Goal: Navigation & Orientation: Locate item on page

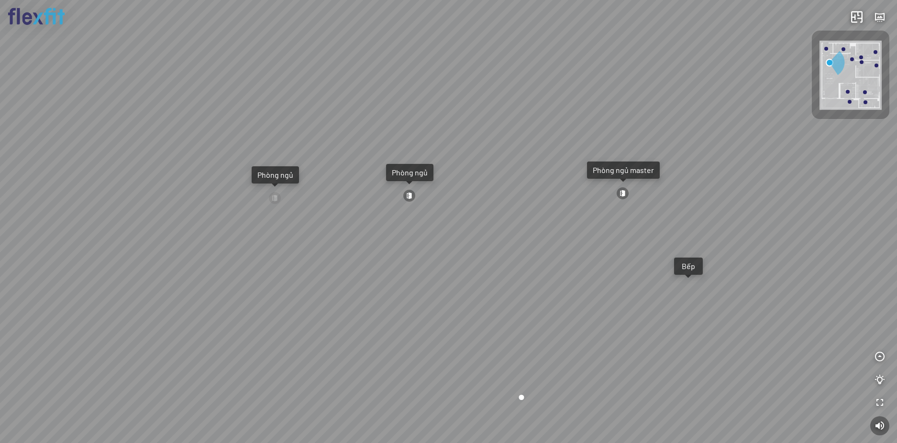
drag, startPoint x: 0, startPoint y: 0, endPoint x: 442, endPoint y: 292, distance: 529.5
click at [442, 292] on div "Ban công Bếp Phòng ngủ master Phòng ngủ Phòng ngủ" at bounding box center [448, 221] width 897 height 443
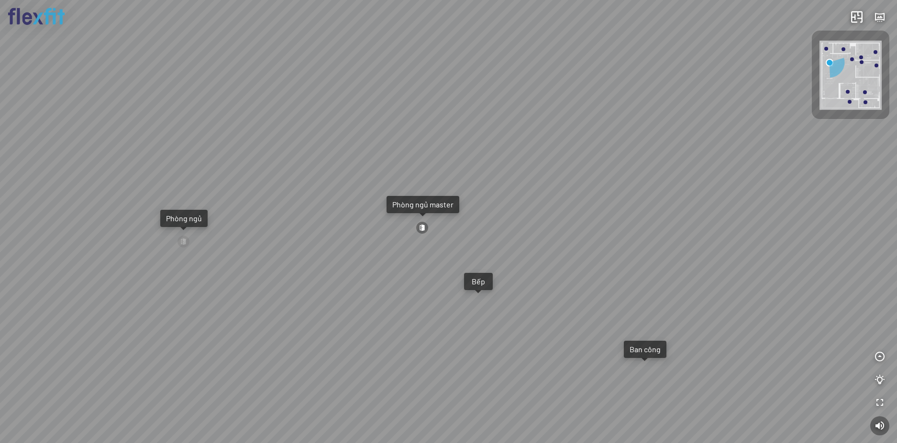
drag, startPoint x: 441, startPoint y: 268, endPoint x: 359, endPoint y: 258, distance: 82.4
click at [364, 258] on div "Ban công Bếp Phòng ngủ master Phòng ngủ Phòng ngủ" at bounding box center [448, 221] width 897 height 443
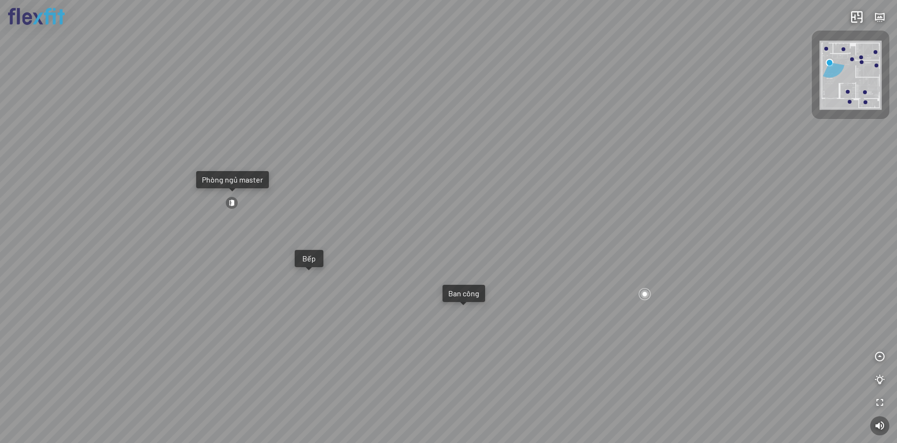
drag, startPoint x: 417, startPoint y: 251, endPoint x: 416, endPoint y: 234, distance: 16.8
click at [460, 237] on div "Ban công Bếp Phòng ngủ master Phòng ngủ Phòng ngủ" at bounding box center [448, 221] width 897 height 443
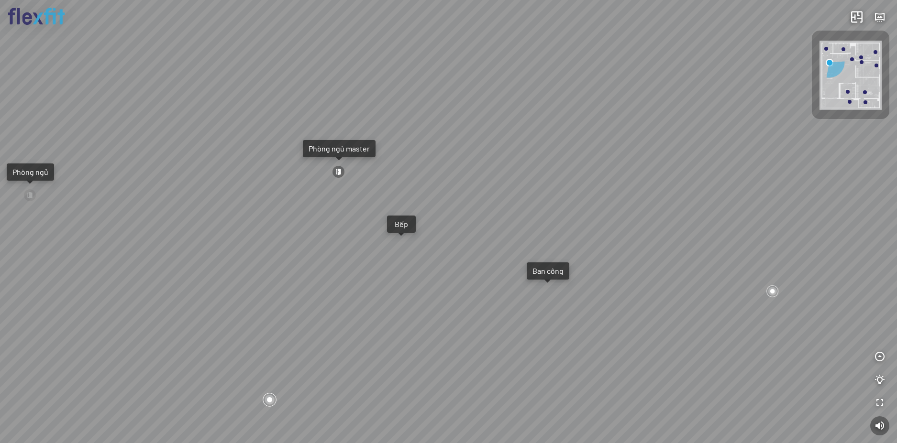
drag, startPoint x: 381, startPoint y: 231, endPoint x: 499, endPoint y: 226, distance: 118.3
click at [491, 226] on div "Ban công Bếp Phòng ngủ master Phòng ngủ Phòng ngủ" at bounding box center [448, 221] width 897 height 443
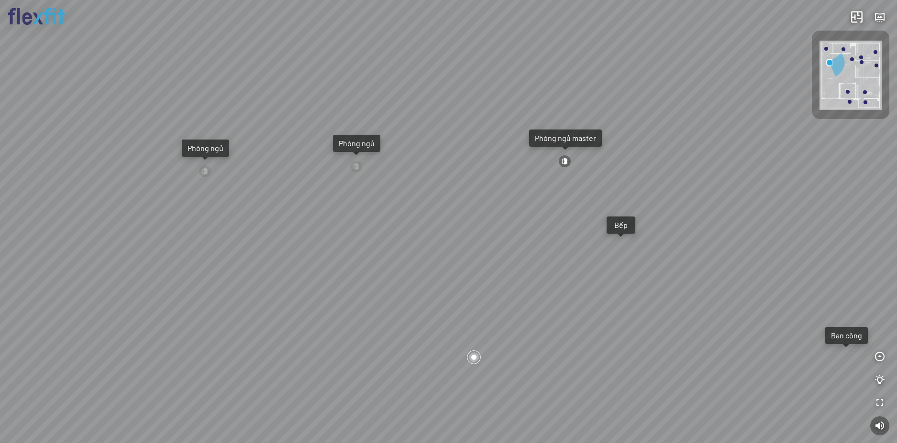
drag, startPoint x: 360, startPoint y: 214, endPoint x: 504, endPoint y: 208, distance: 144.1
click at [486, 208] on div "Ban công Bếp Phòng ngủ master Phòng ngủ Phòng ngủ" at bounding box center [448, 221] width 897 height 443
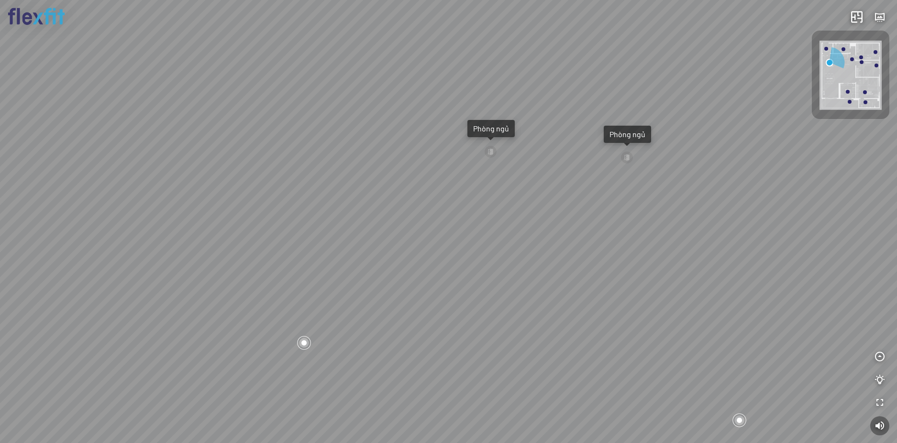
click at [496, 221] on div "Ban công Bếp Phòng ngủ master Phòng ngủ Phòng ngủ" at bounding box center [448, 221] width 897 height 443
drag, startPoint x: 316, startPoint y: 207, endPoint x: 483, endPoint y: 207, distance: 167.4
click at [467, 207] on div "Ban công Bếp Phòng ngủ master Phòng ngủ Phòng ngủ" at bounding box center [448, 221] width 897 height 443
drag, startPoint x: 427, startPoint y: 203, endPoint x: 449, endPoint y: 235, distance: 38.6
click at [449, 235] on div "Ban công Bếp Phòng ngủ master Phòng ngủ Phòng ngủ" at bounding box center [448, 221] width 897 height 443
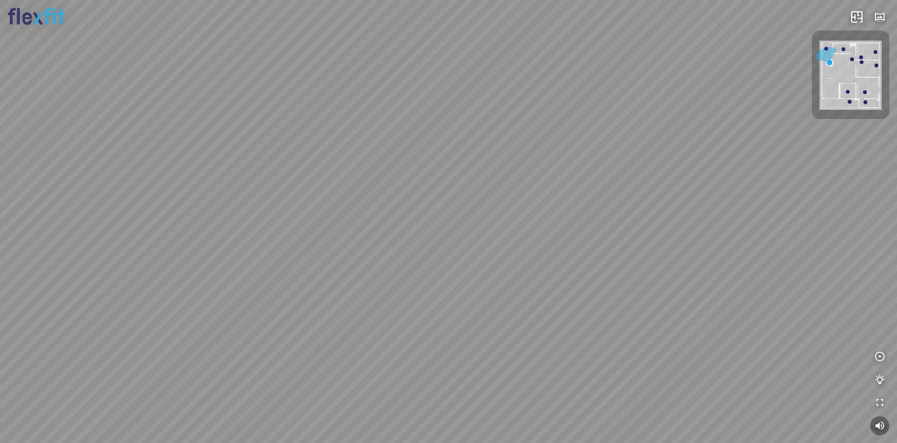
drag, startPoint x: 443, startPoint y: 224, endPoint x: 449, endPoint y: 233, distance: 10.6
click at [449, 233] on div "Ban công Bếp Phòng ngủ master Phòng ngủ Phòng ngủ" at bounding box center [448, 221] width 897 height 443
drag, startPoint x: 446, startPoint y: 233, endPoint x: 493, endPoint y: 215, distance: 50.5
click at [490, 216] on div "Ban công Bếp Phòng ngủ master Phòng ngủ Phòng ngủ" at bounding box center [448, 221] width 897 height 443
click at [541, 241] on div "Ban công Bếp Phòng ngủ master Phòng ngủ Phòng ngủ" at bounding box center [448, 221] width 897 height 443
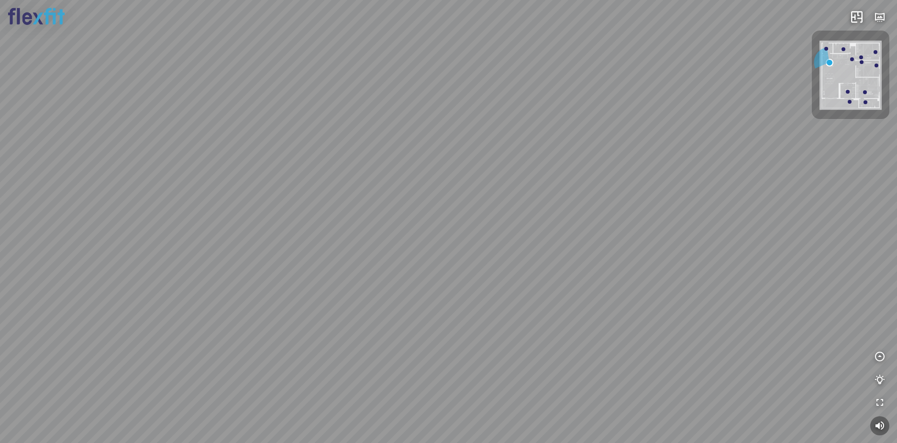
drag, startPoint x: 417, startPoint y: 206, endPoint x: 475, endPoint y: 246, distance: 70.1
click at [475, 246] on div "Ban công Bếp Phòng ngủ master Phòng ngủ Phòng ngủ" at bounding box center [448, 221] width 897 height 443
click at [531, 270] on div "Ban công Bếp Phòng ngủ master Phòng ngủ Phòng ngủ" at bounding box center [448, 221] width 897 height 443
drag, startPoint x: 418, startPoint y: 256, endPoint x: 569, endPoint y: 233, distance: 152.9
click at [569, 233] on div "Ban công Bếp Phòng ngủ master Phòng ngủ Phòng ngủ" at bounding box center [448, 221] width 897 height 443
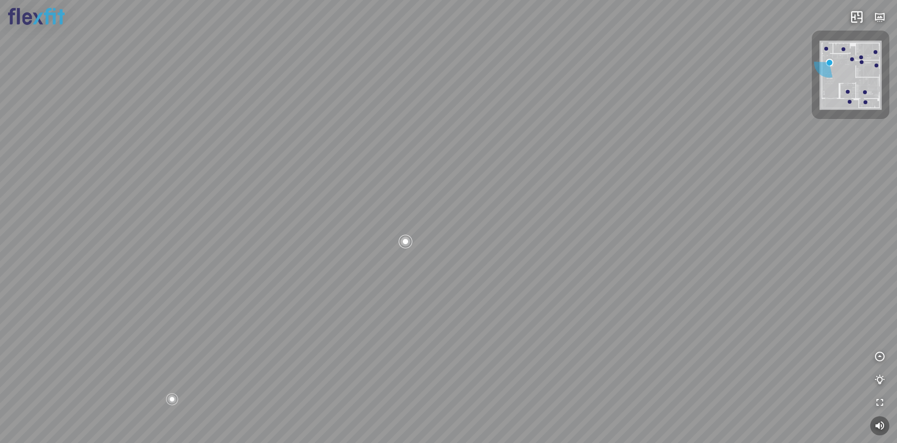
drag, startPoint x: 512, startPoint y: 242, endPoint x: 557, endPoint y: 215, distance: 52.1
click at [557, 215] on div "Ban công Bếp Phòng ngủ master Phòng ngủ Phòng ngủ" at bounding box center [448, 221] width 897 height 443
drag, startPoint x: 464, startPoint y: 206, endPoint x: 547, endPoint y: 206, distance: 83.2
click at [547, 206] on div "Ban công Bếp Phòng ngủ master Phòng ngủ Phòng ngủ" at bounding box center [448, 221] width 897 height 443
drag, startPoint x: 470, startPoint y: 172, endPoint x: 549, endPoint y: 194, distance: 82.5
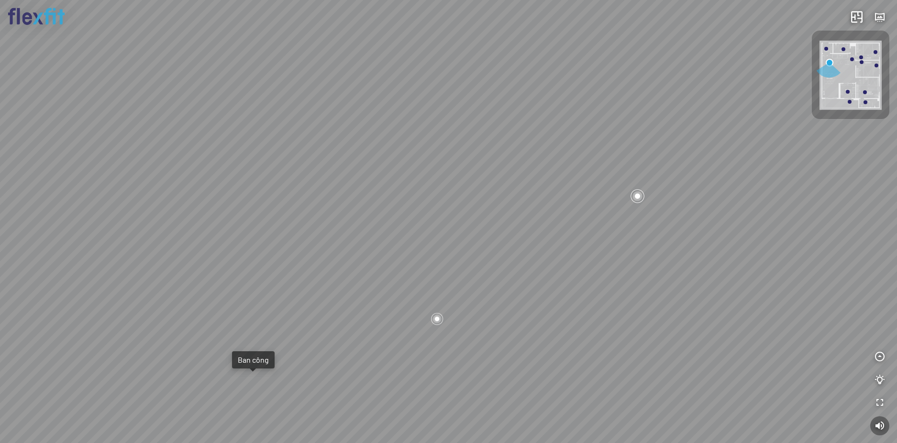
click at [549, 194] on div "Ban công Bếp Phòng ngủ master Phòng ngủ Phòng ngủ" at bounding box center [448, 221] width 897 height 443
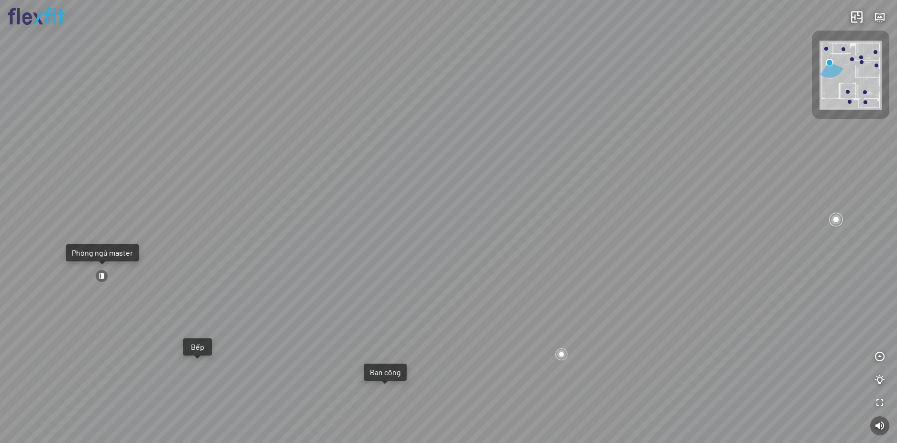
drag, startPoint x: 496, startPoint y: 195, endPoint x: 607, endPoint y: 173, distance: 113.1
click at [604, 174] on div "Ban công Bếp Phòng ngủ master Phòng ngủ Phòng ngủ" at bounding box center [448, 221] width 897 height 443
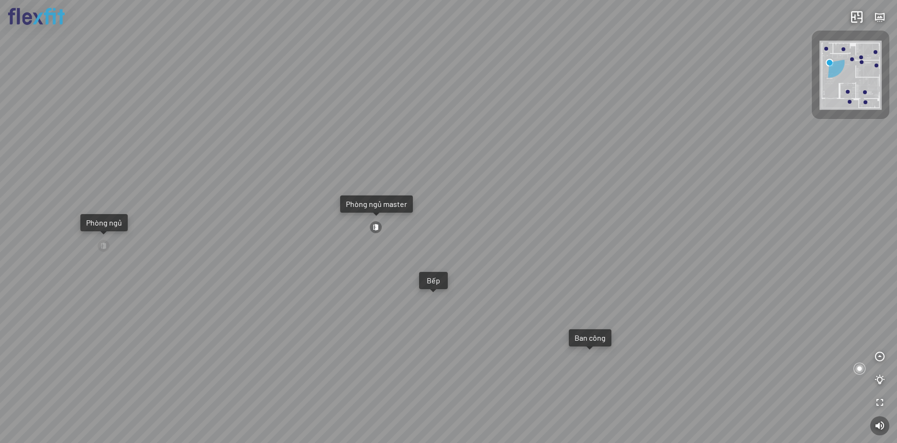
drag, startPoint x: 527, startPoint y: 175, endPoint x: 607, endPoint y: 189, distance: 81.2
click at [599, 189] on div "Ban công Bếp Phòng ngủ master Phòng ngủ Phòng ngủ" at bounding box center [448, 221] width 897 height 443
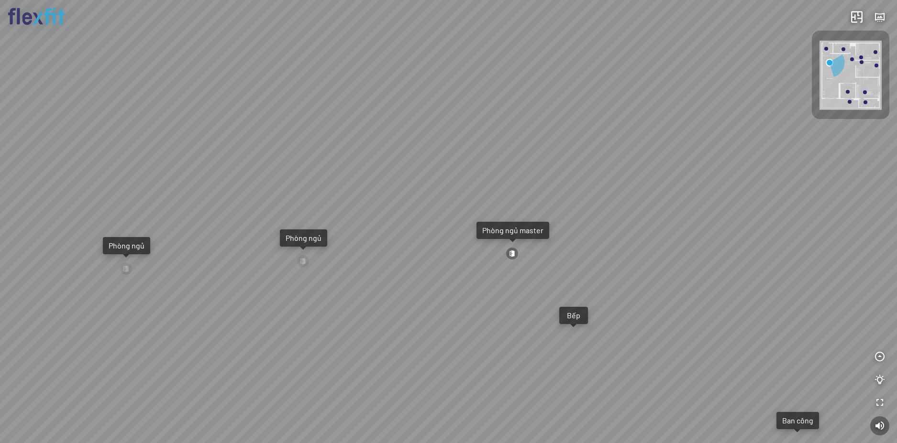
drag, startPoint x: 525, startPoint y: 162, endPoint x: 580, endPoint y: 190, distance: 61.8
click at [580, 190] on div "Ban công Bếp Phòng ngủ master Phòng ngủ Phòng ngủ" at bounding box center [448, 221] width 897 height 443
